Goal: Transaction & Acquisition: Purchase product/service

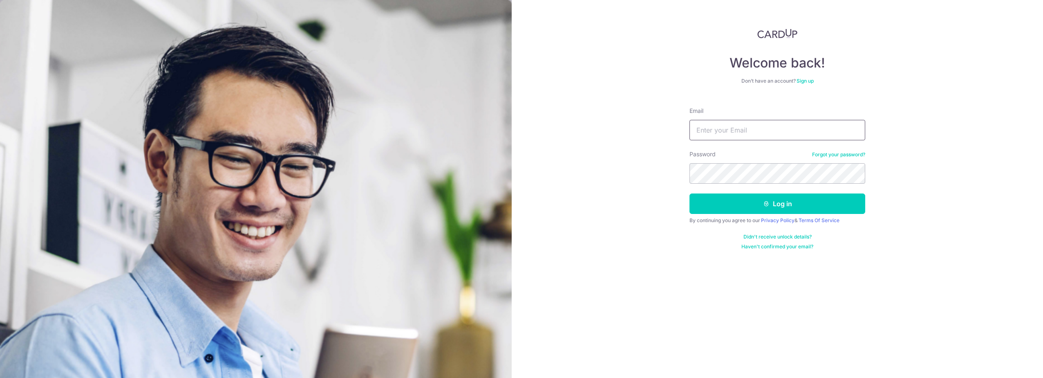
click at [769, 131] on input "Email" at bounding box center [778, 130] width 176 height 20
type input "zedxiao@gmail.com"
click at [690, 193] on button "Log in" at bounding box center [778, 203] width 176 height 20
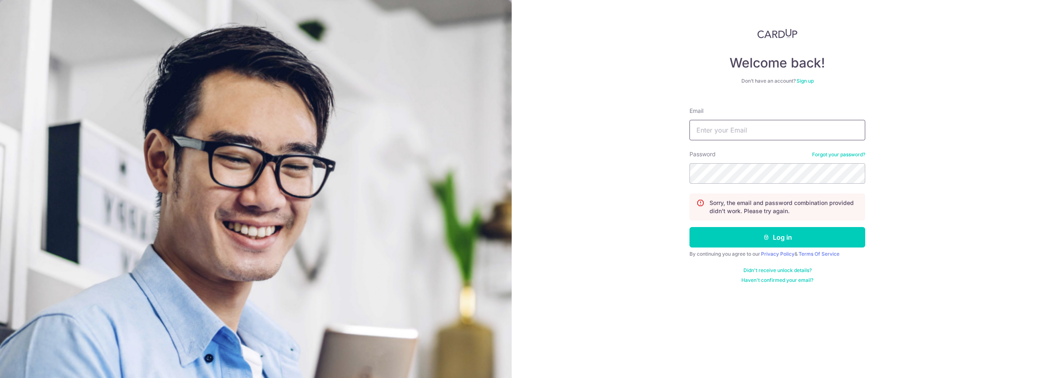
click at [726, 134] on input "Email" at bounding box center [778, 130] width 176 height 20
type input "[EMAIL_ADDRESS][DOMAIN_NAME]"
click at [690, 227] on button "Log in" at bounding box center [778, 237] width 176 height 20
click at [754, 129] on input "Email" at bounding box center [778, 130] width 176 height 20
type input "[EMAIL_ADDRESS][DOMAIN_NAME]"
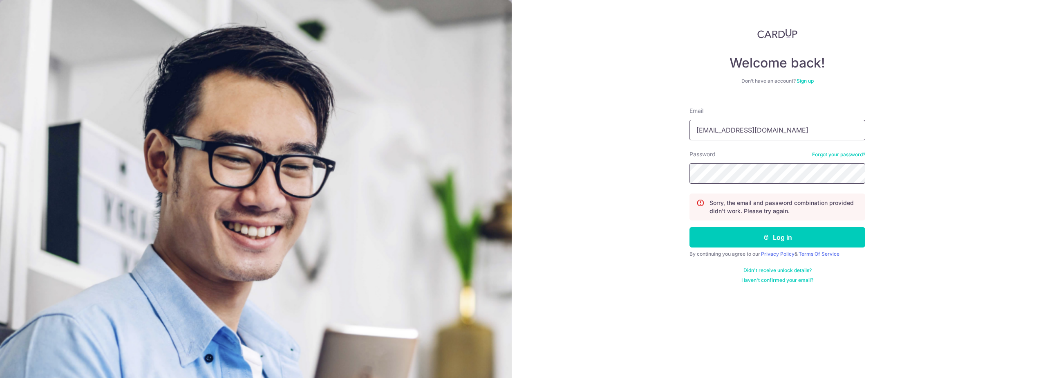
click at [690, 227] on button "Log in" at bounding box center [778, 237] width 176 height 20
drag, startPoint x: 823, startPoint y: 160, endPoint x: 825, endPoint y: 154, distance: 6.5
click at [823, 160] on div "Password Forgot your password?" at bounding box center [778, 167] width 176 height 34
click at [826, 153] on link "Forgot your password?" at bounding box center [838, 154] width 53 height 7
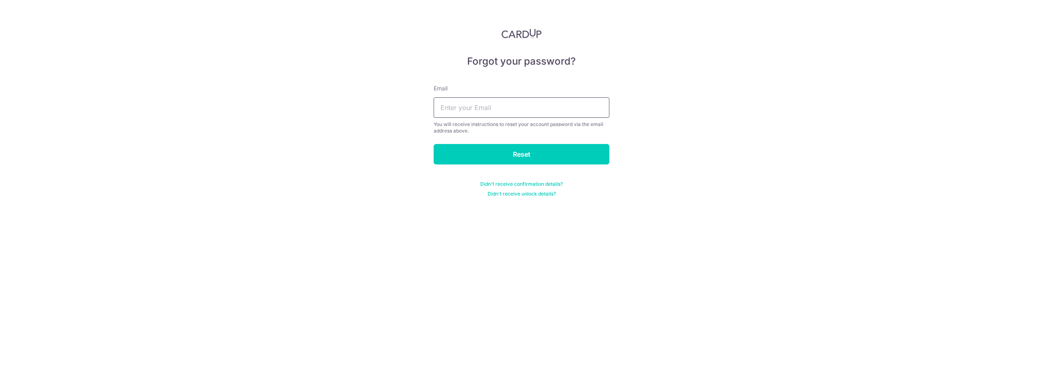
click at [491, 106] on input "text" at bounding box center [522, 107] width 176 height 20
type input "zedxiao@gmail.com"
click at [434, 144] on input "Reset" at bounding box center [522, 154] width 176 height 20
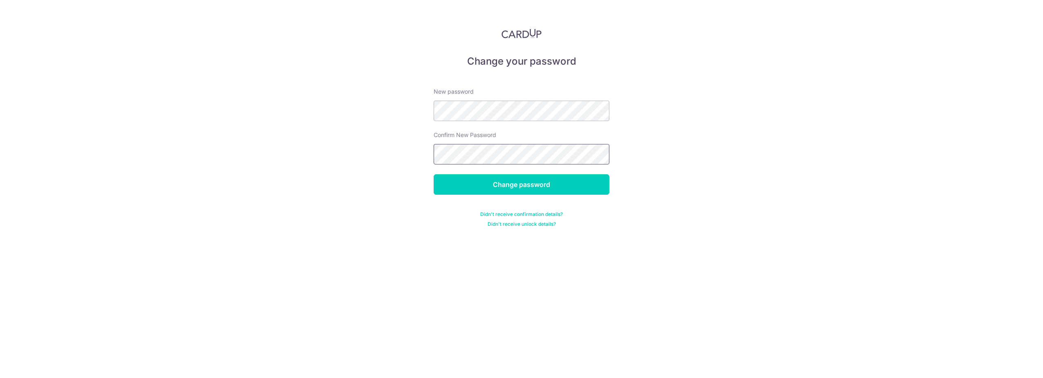
click at [434, 174] on input "Change password" at bounding box center [522, 184] width 176 height 20
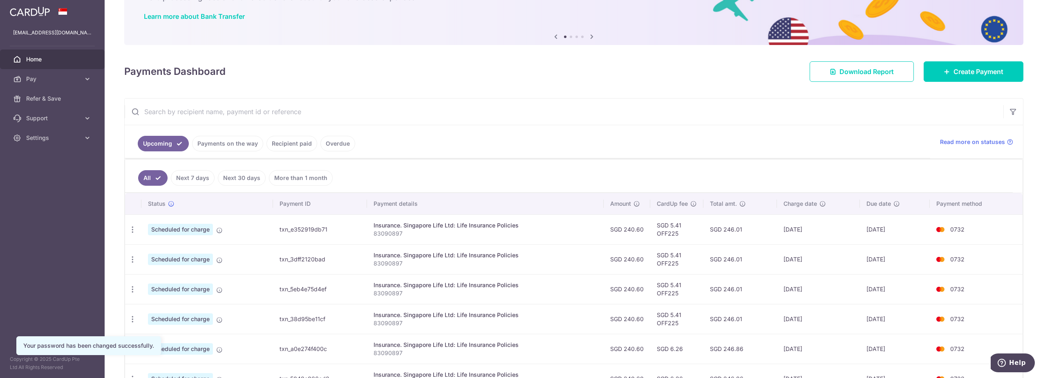
scroll to position [115, 0]
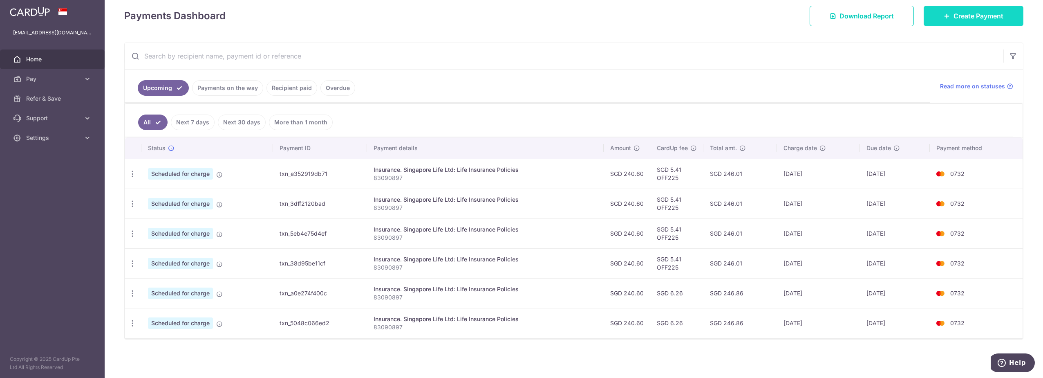
click at [987, 15] on span "Create Payment" at bounding box center [979, 16] width 50 height 10
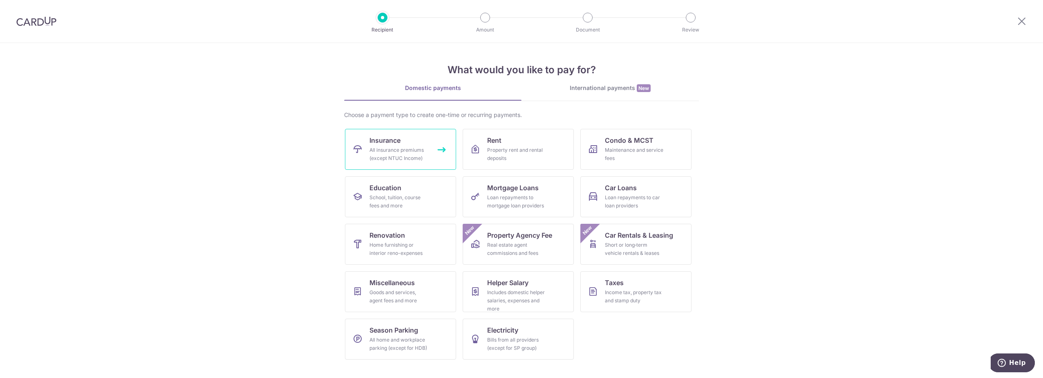
click at [373, 143] on span "Insurance" at bounding box center [385, 140] width 31 height 10
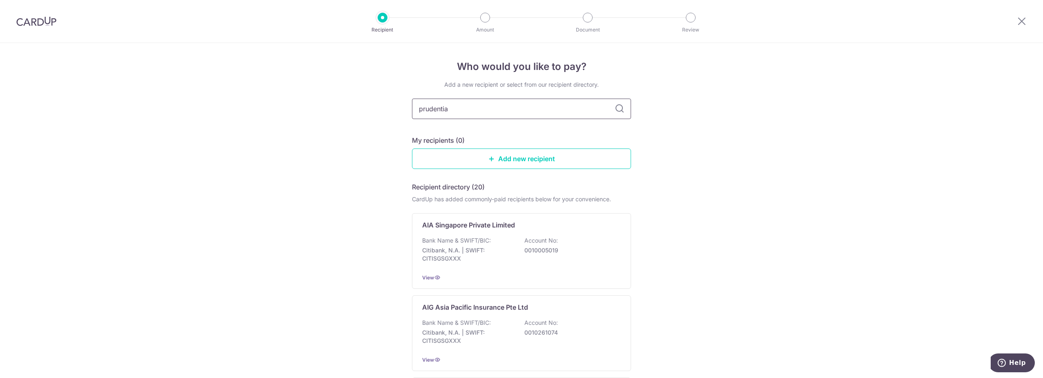
type input "prudential"
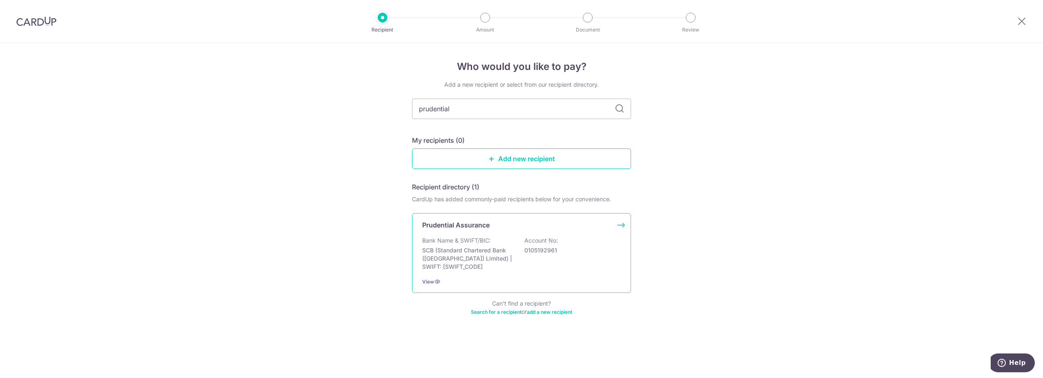
click at [536, 236] on div "Prudential Assurance Bank Name & SWIFT/BIC: SCB (Standard Chartered Bank (Singa…" at bounding box center [521, 253] width 219 height 80
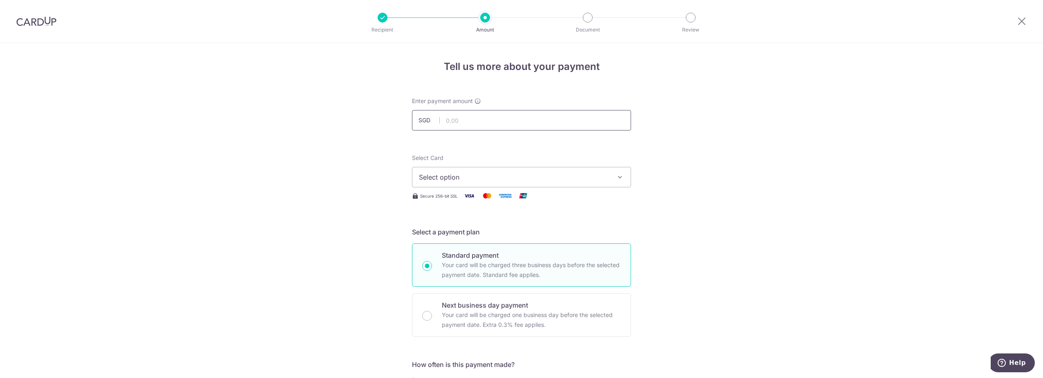
click at [486, 124] on input "text" at bounding box center [521, 120] width 219 height 20
type input "1,006.00"
click at [550, 172] on button "Select option" at bounding box center [521, 177] width 219 height 20
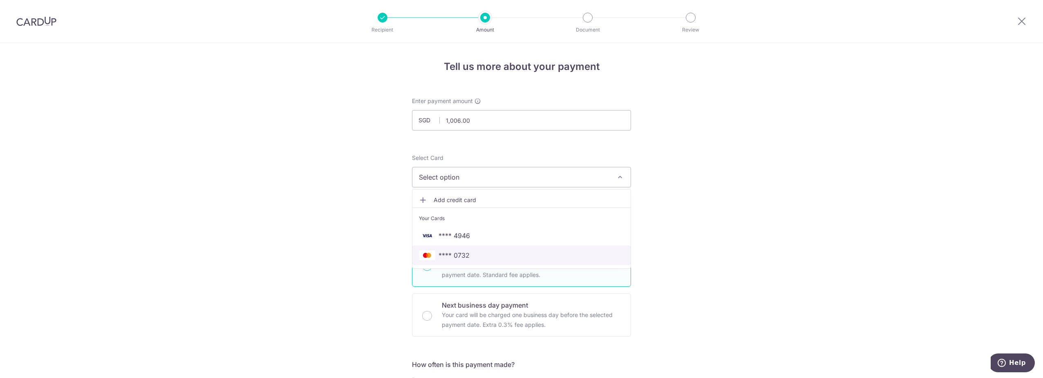
click at [538, 251] on span "**** 0732" at bounding box center [521, 255] width 205 height 10
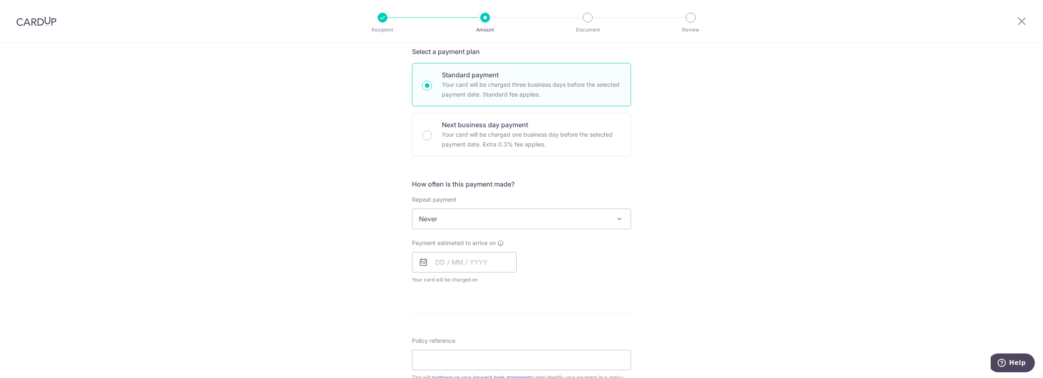
scroll to position [245, 0]
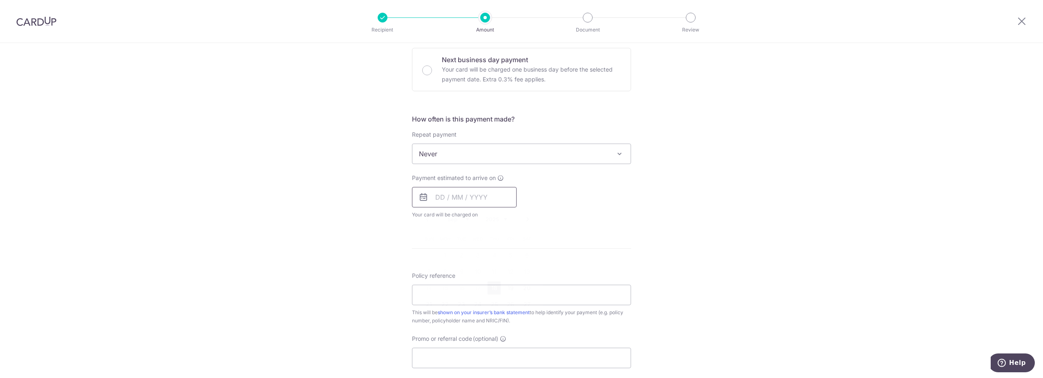
click at [464, 199] on input "text" at bounding box center [464, 197] width 105 height 20
click at [495, 282] on link "18" at bounding box center [494, 287] width 13 height 13
type input "18/09/2025"
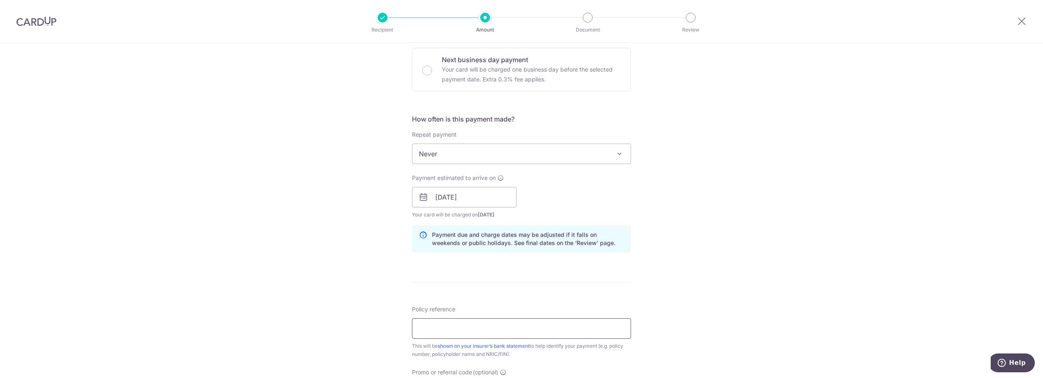
click at [537, 328] on input "Policy reference" at bounding box center [521, 328] width 219 height 20
paste input "48635385"
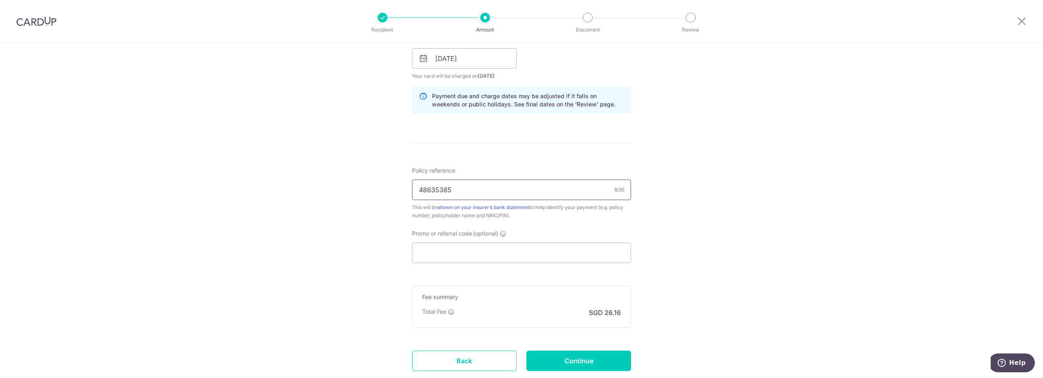
scroll to position [438, 0]
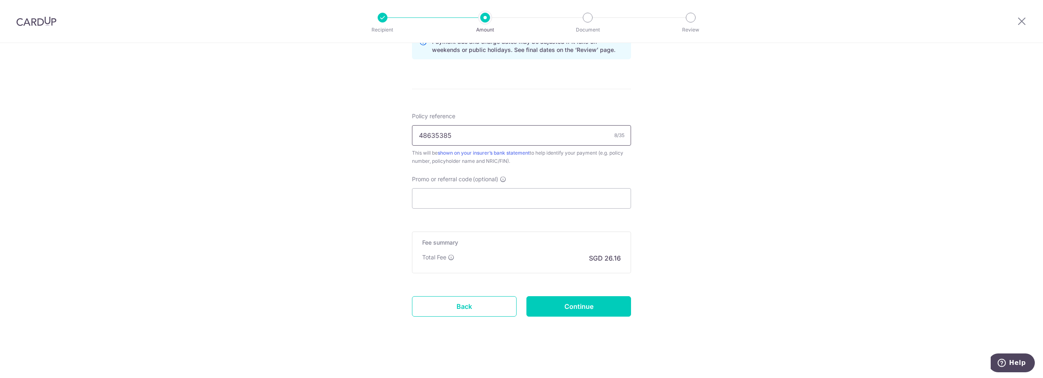
type input "48635385"
click at [520, 192] on input "Promo or referral code (optional)" at bounding box center [521, 198] width 219 height 20
paste input "48635385"
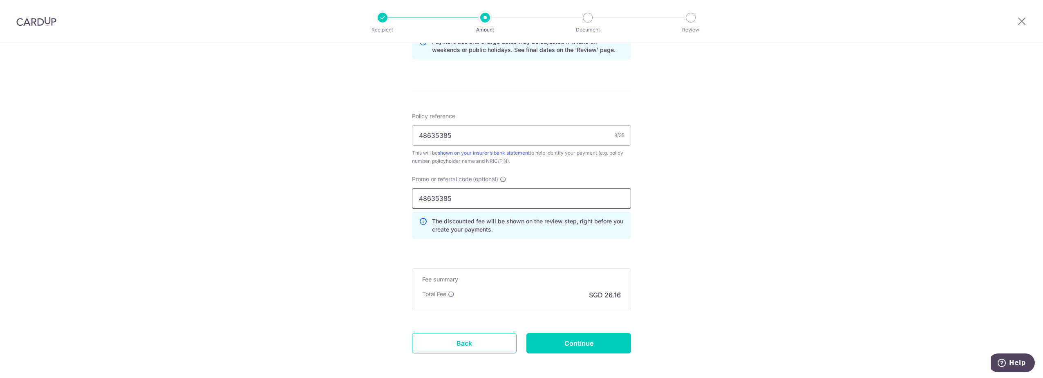
type input "48635385"
click at [603, 342] on input "Continue" at bounding box center [579, 343] width 105 height 20
type input "Create Schedule"
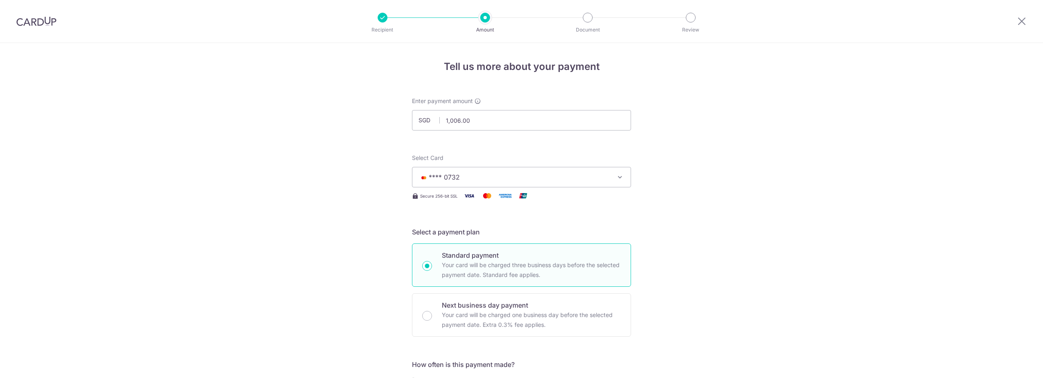
scroll to position [486, 0]
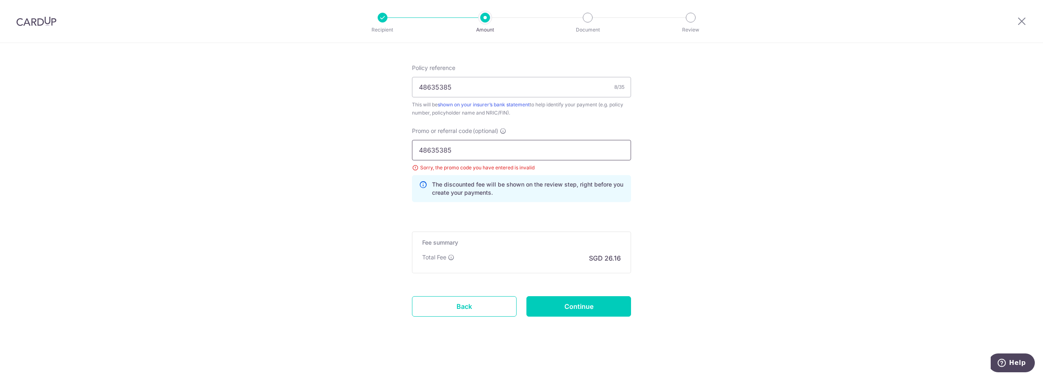
click at [474, 147] on input "48635385" at bounding box center [521, 150] width 219 height 20
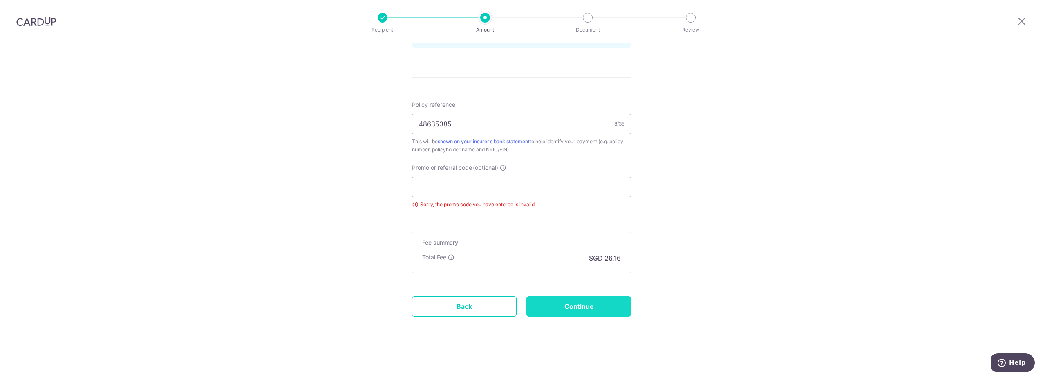
click at [547, 307] on input "Continue" at bounding box center [579, 306] width 105 height 20
type input "Update Schedule"
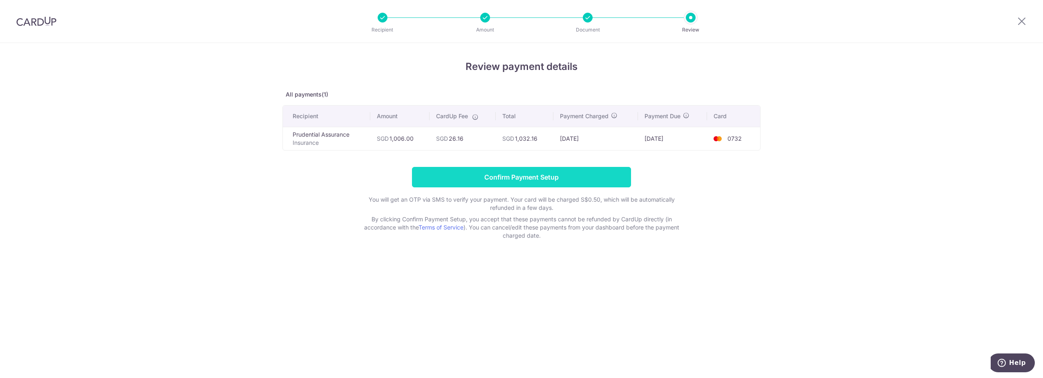
click at [551, 179] on input "Confirm Payment Setup" at bounding box center [521, 177] width 219 height 20
